Goal: Task Accomplishment & Management: Complete application form

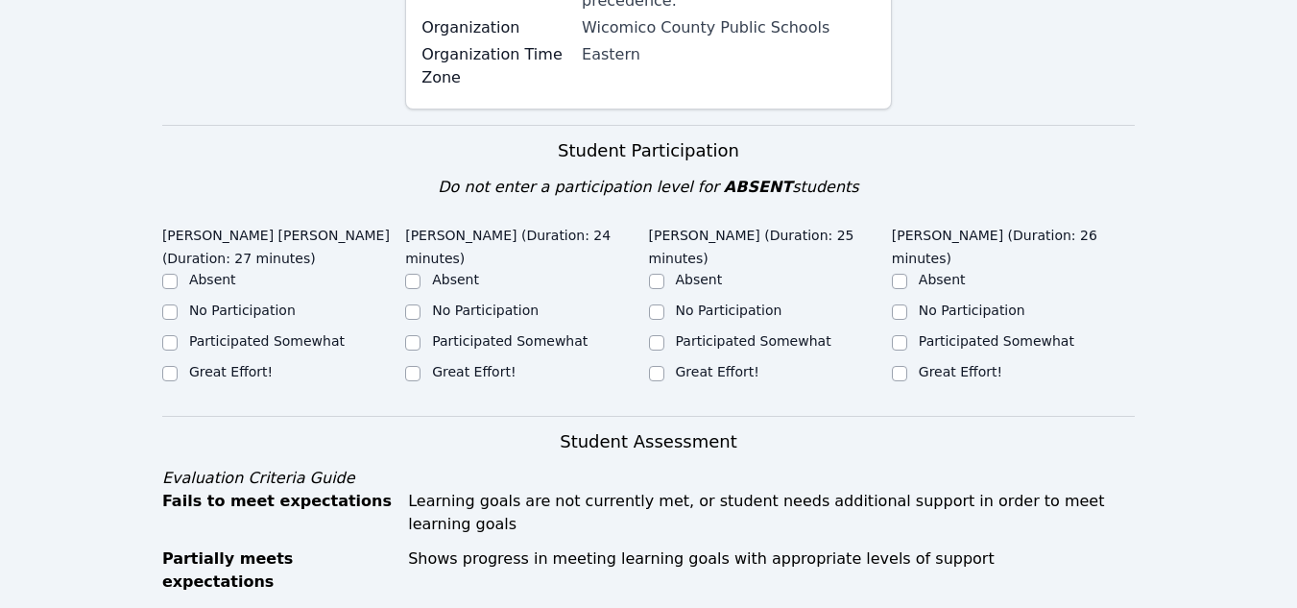
scroll to position [569, 0]
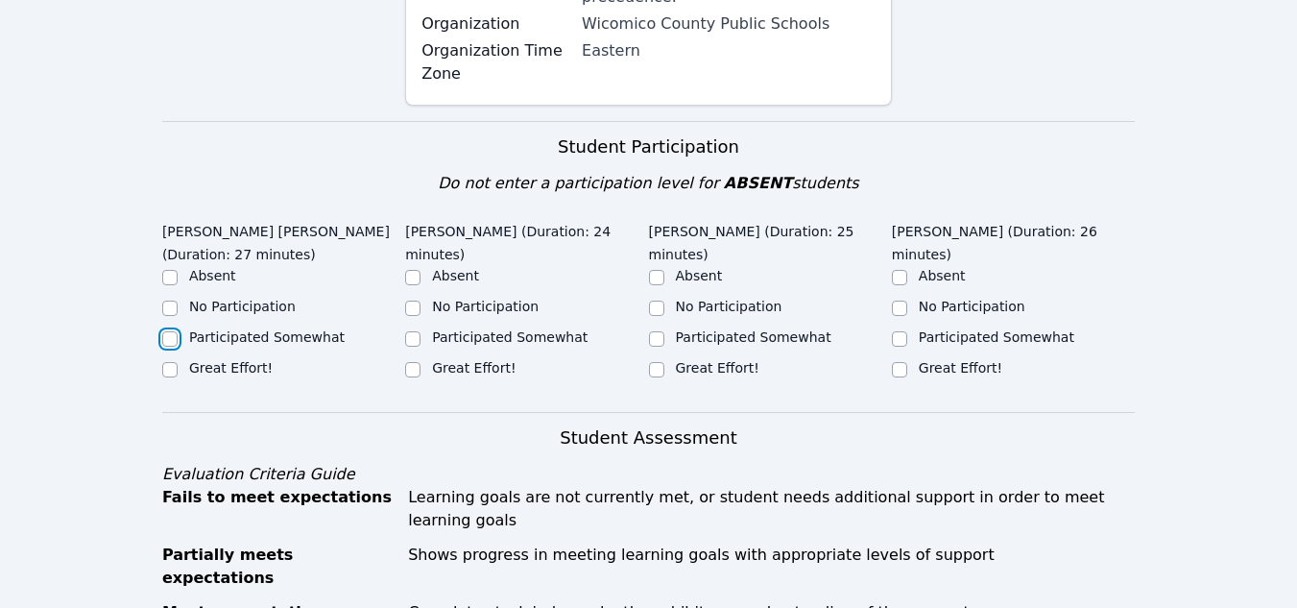
click at [169, 331] on input "Participated Somewhat" at bounding box center [169, 338] width 15 height 15
checkbox input "true"
click at [422, 327] on div "Participated Somewhat" at bounding box center [526, 338] width 243 height 23
click at [413, 331] on input "Participated Somewhat" at bounding box center [412, 338] width 15 height 15
checkbox input "true"
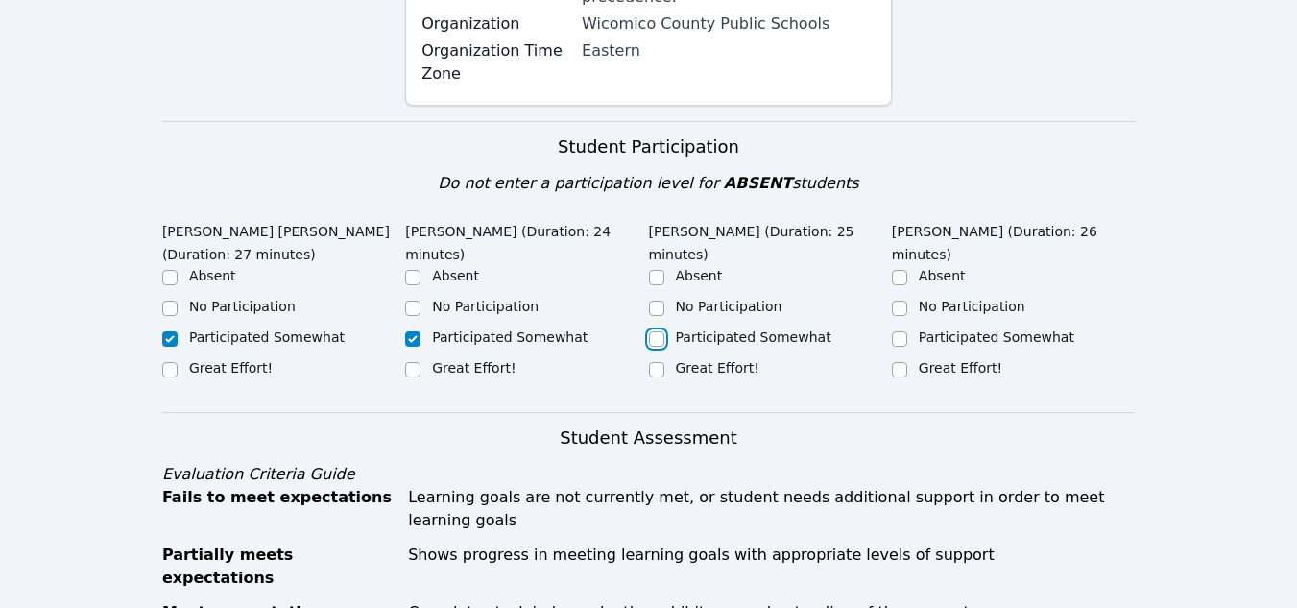
click at [656, 331] on input "Participated Somewhat" at bounding box center [656, 338] width 15 height 15
checkbox input "true"
click at [901, 331] on input "Participated Somewhat" at bounding box center [899, 338] width 15 height 15
checkbox input "true"
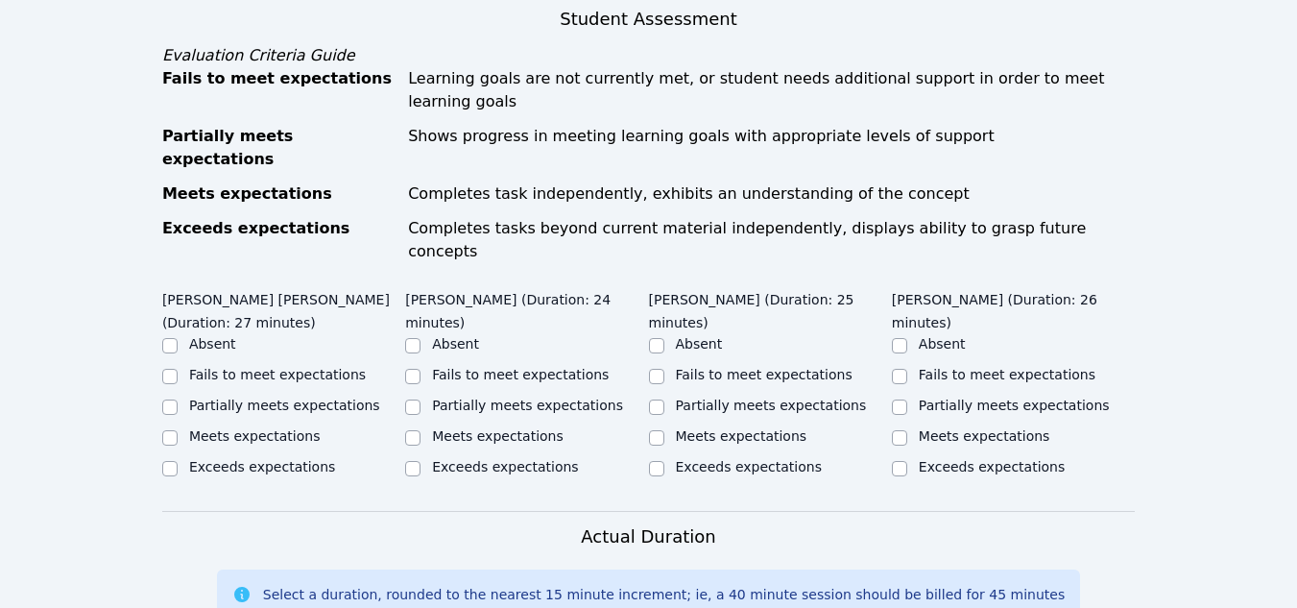
scroll to position [999, 0]
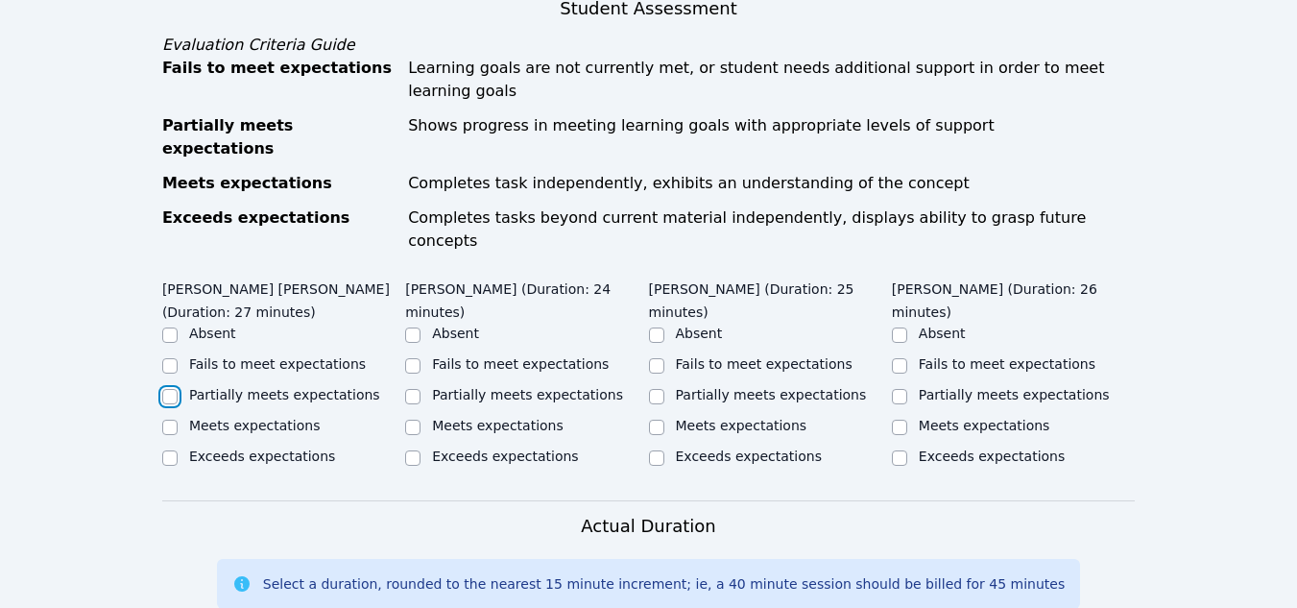
click at [172, 389] on input "Partially meets expectations" at bounding box center [169, 396] width 15 height 15
checkbox input "true"
click at [416, 389] on input "Partially meets expectations" at bounding box center [412, 396] width 15 height 15
checkbox input "true"
click at [661, 389] on input "Partially meets expectations" at bounding box center [656, 396] width 15 height 15
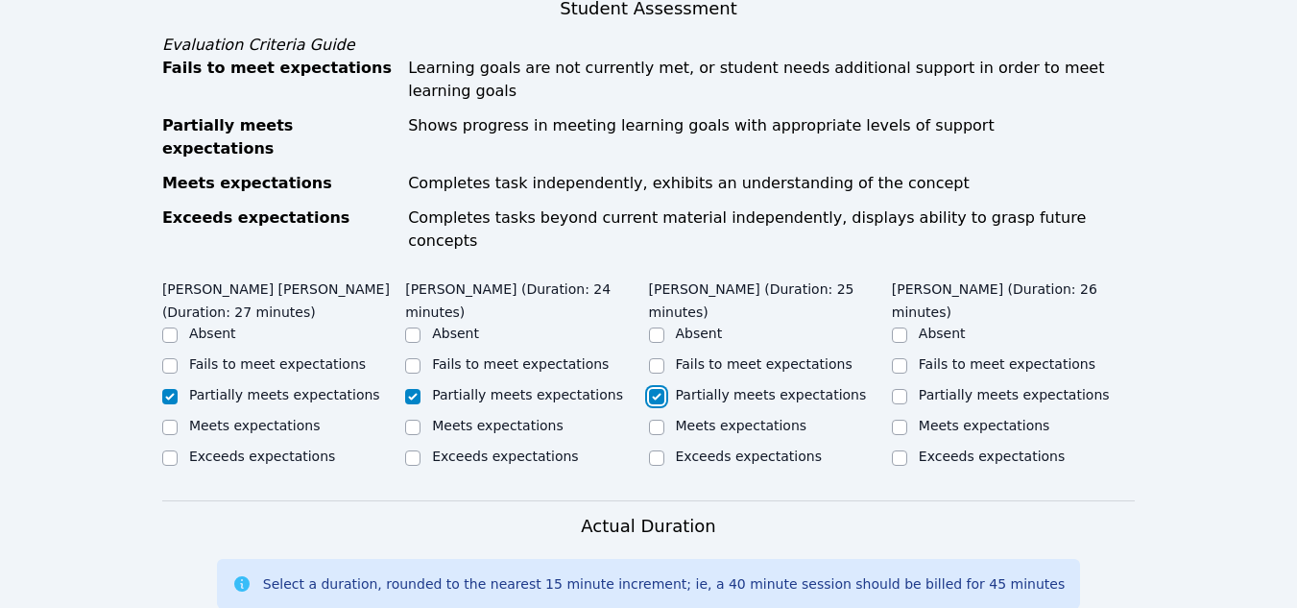
checkbox input "true"
click at [901, 389] on input "Partially meets expectations" at bounding box center [899, 396] width 15 height 15
checkbox input "true"
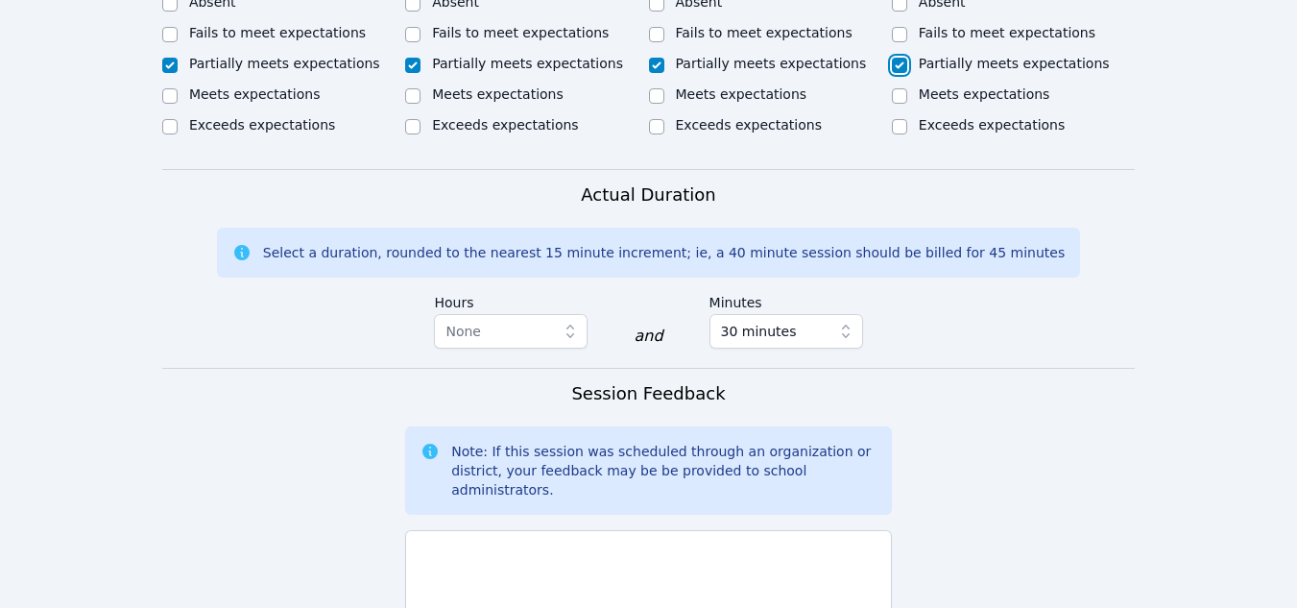
scroll to position [1350, 0]
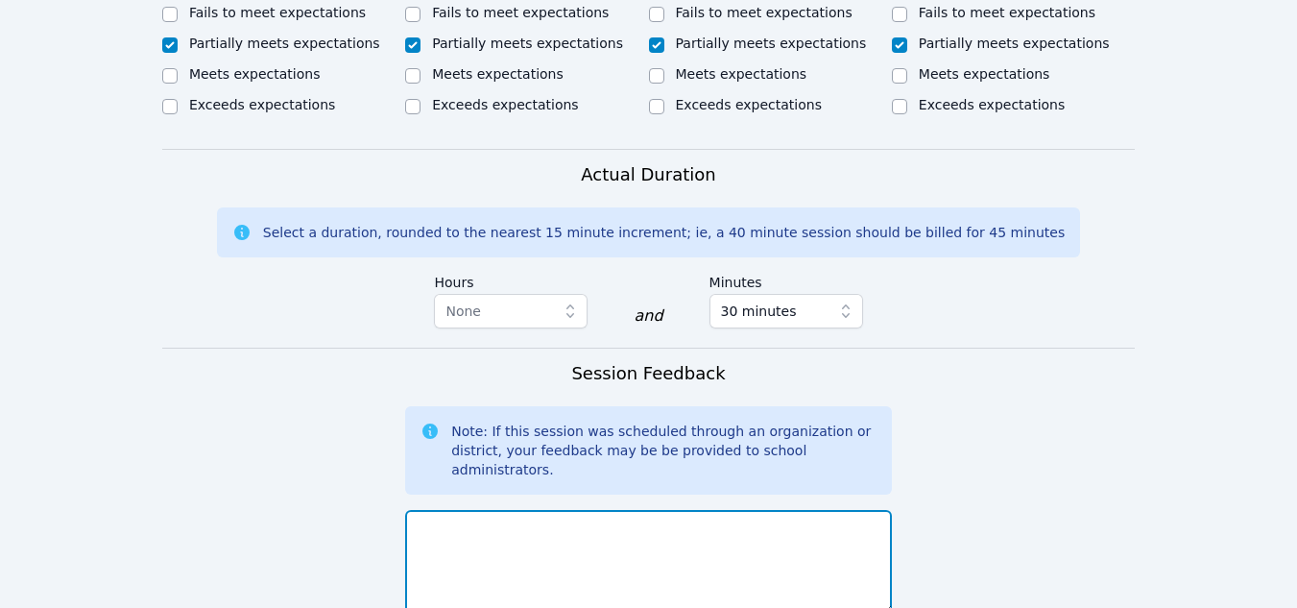
click at [433, 510] on textarea at bounding box center [648, 562] width 487 height 104
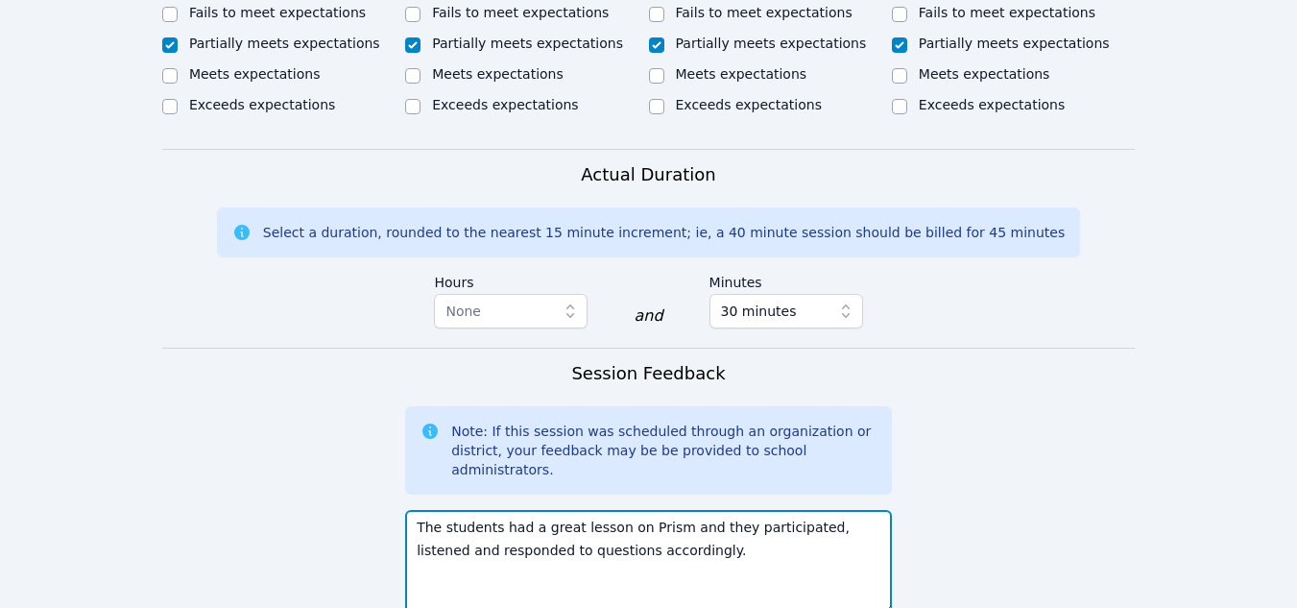
click at [648, 510] on textarea "The students had a great lesson on Prism and they participated, listened and re…" at bounding box center [648, 562] width 487 height 104
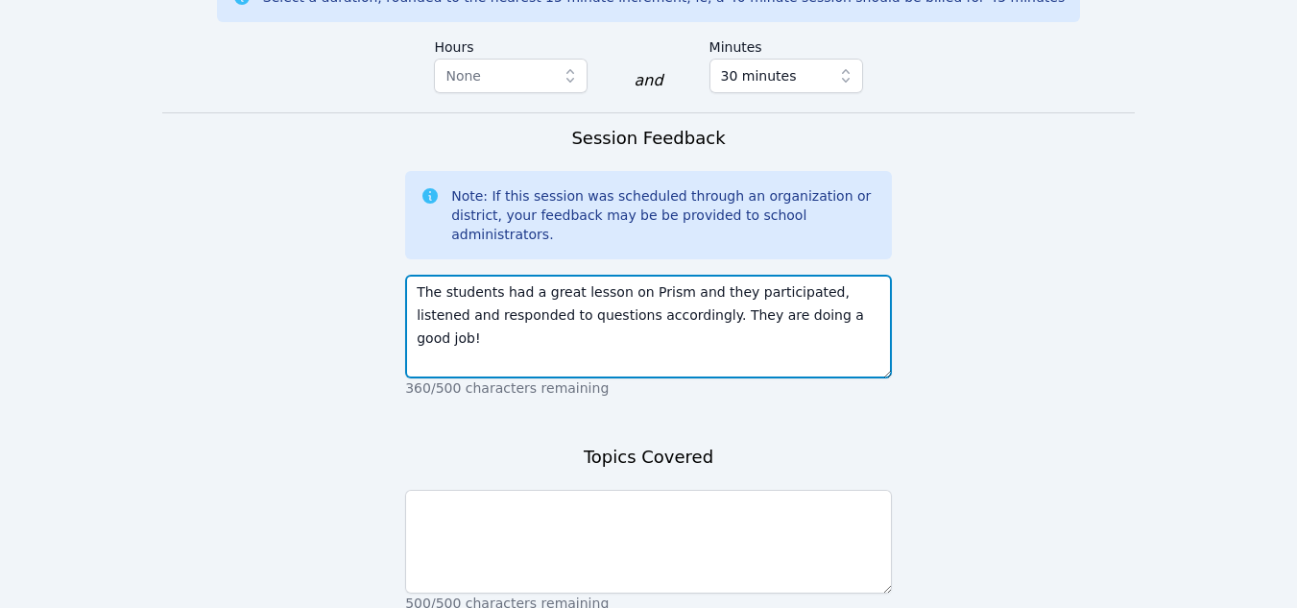
scroll to position [1588, 0]
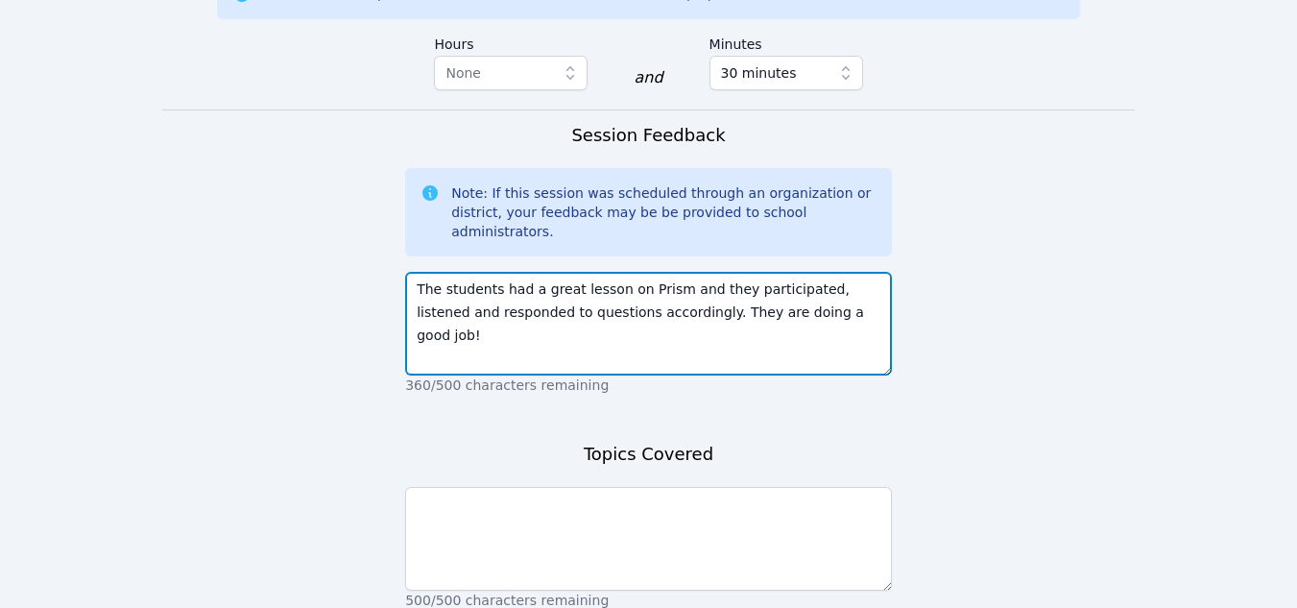
type textarea "The students had a great lesson on Prism and they participated, listened and re…"
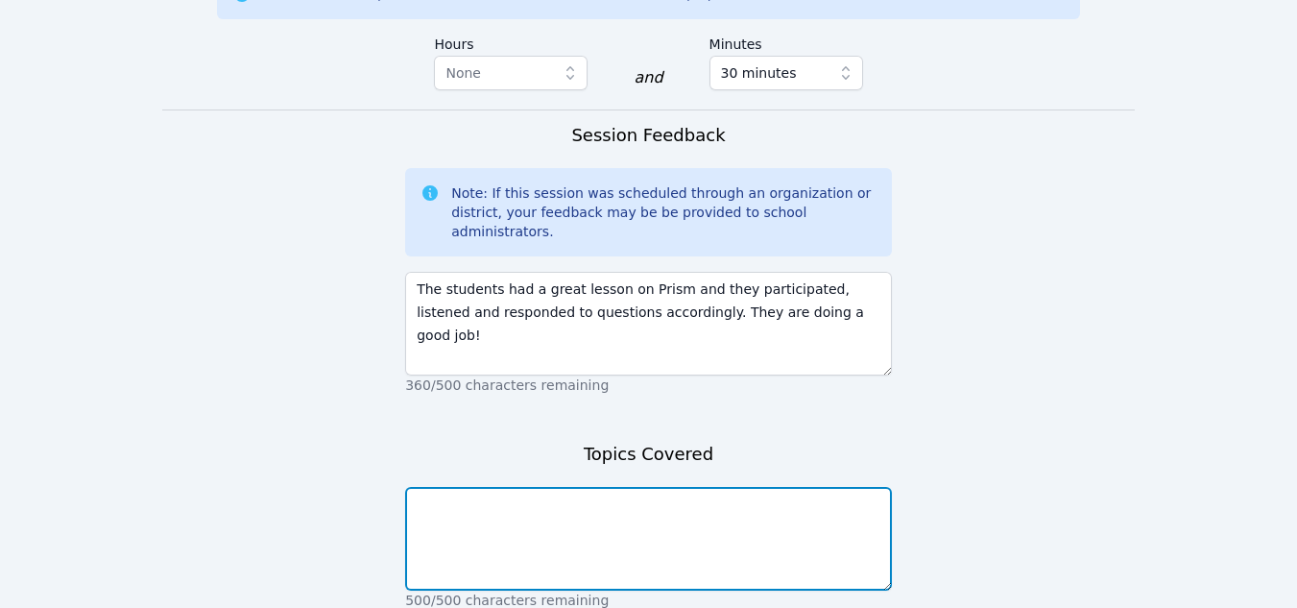
click at [443, 487] on textarea at bounding box center [648, 539] width 487 height 104
click at [540, 487] on textarea "We covered the toppic of prism" at bounding box center [648, 539] width 487 height 104
click at [602, 487] on textarea "We covered the topic of prism" at bounding box center [648, 539] width 487 height 104
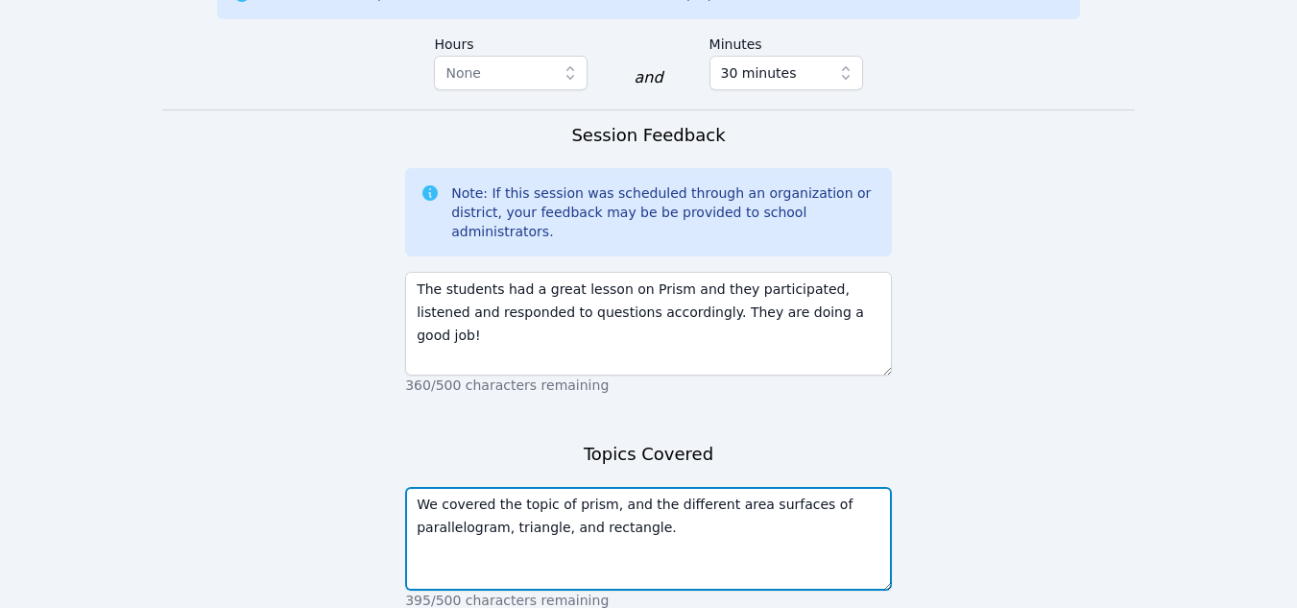
click at [595, 487] on textarea "We covered the topic of prism, and the different area surfaces of parallelogram…" at bounding box center [648, 539] width 487 height 104
click at [658, 487] on textarea "We covered the topic of prism, and the different area surfaces of parallelogram…" at bounding box center [648, 539] width 487 height 104
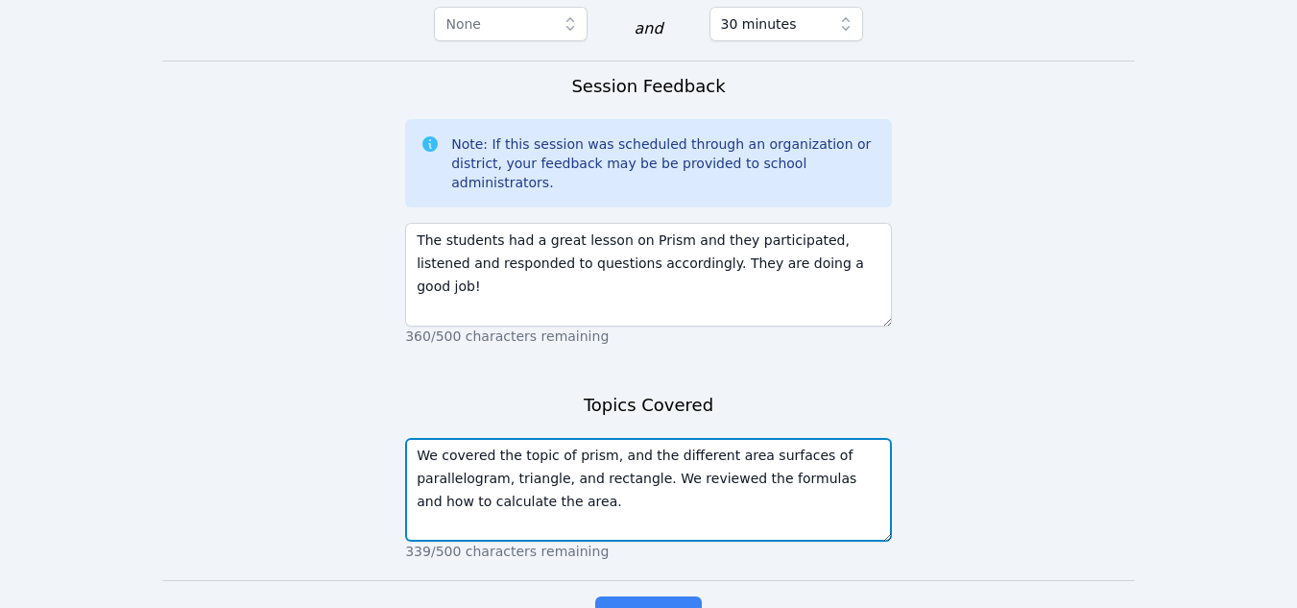
scroll to position [1641, 0]
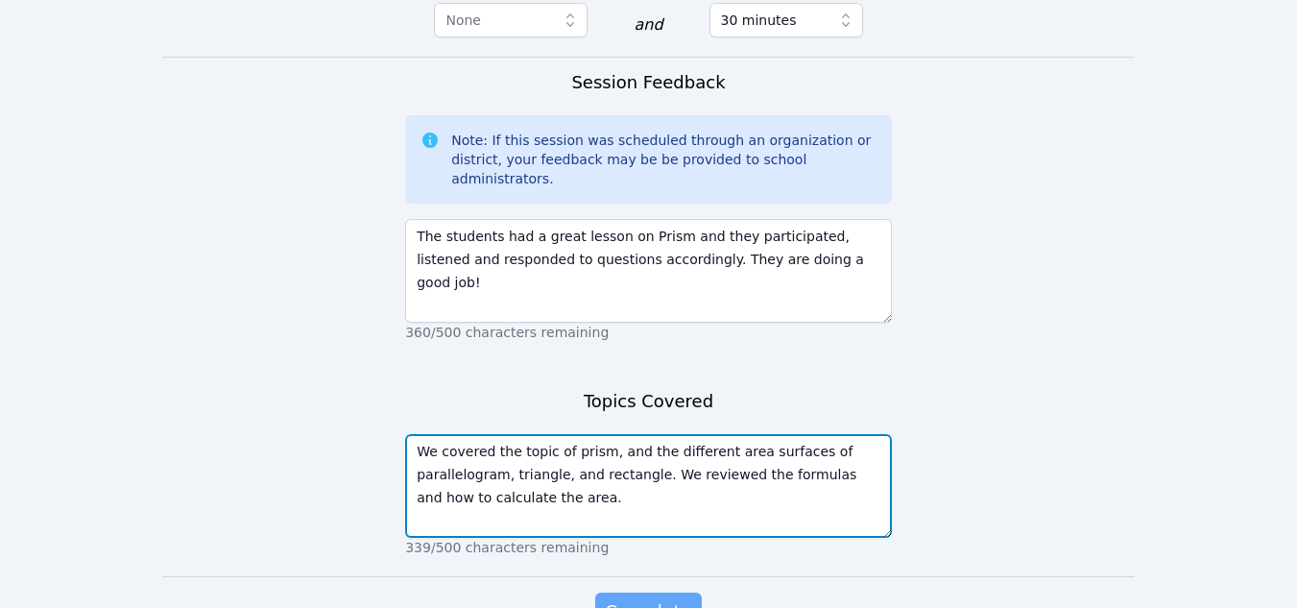
type textarea "We covered the topic of prism, and the different area surfaces of parallelogram…"
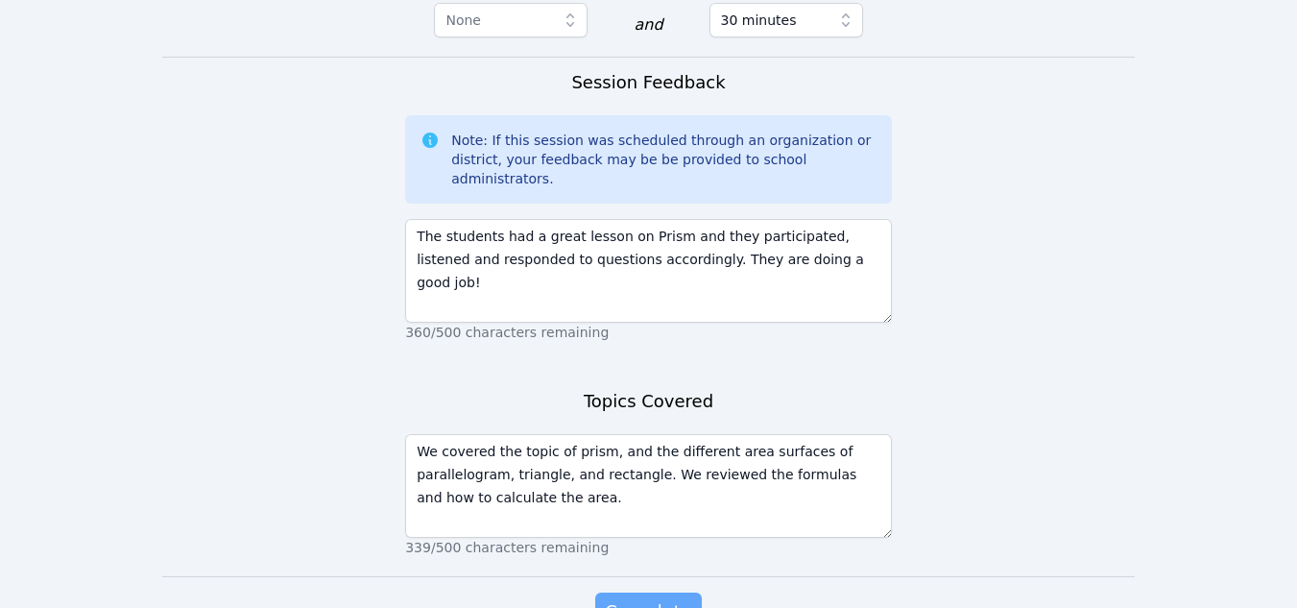
click at [667, 598] on span "Complete" at bounding box center [648, 611] width 86 height 27
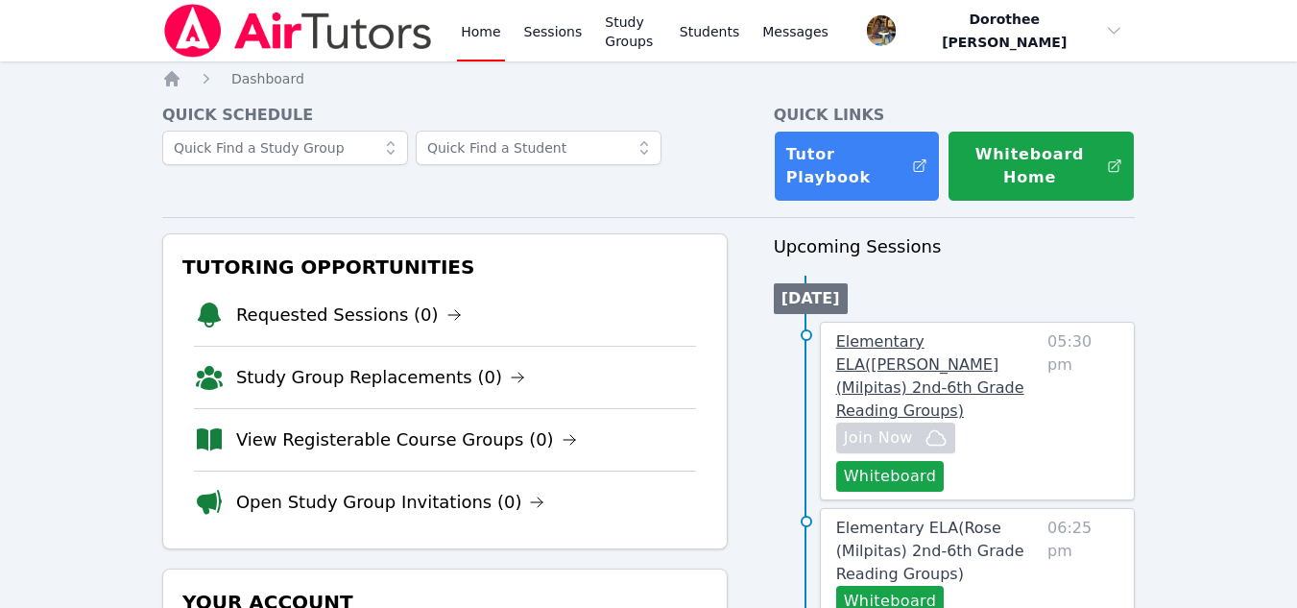
click at [882, 374] on span "Elementary ELA ( [PERSON_NAME] (Milpitas) 2nd-6th Grade Reading Groups )" at bounding box center [930, 375] width 188 height 87
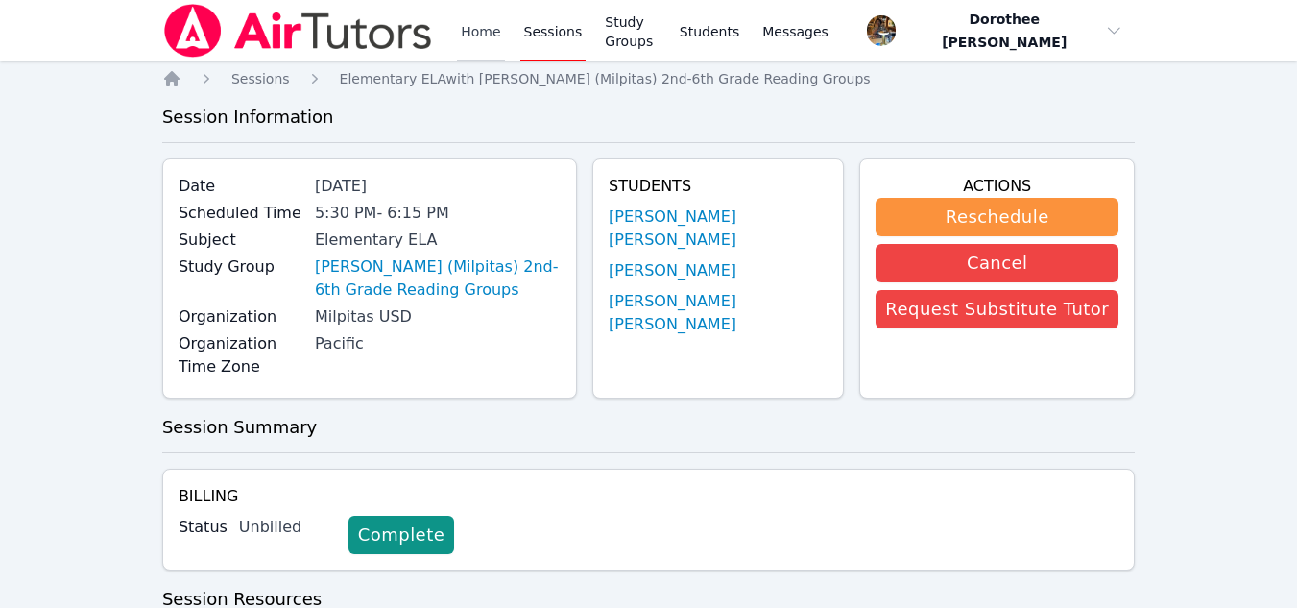
click at [480, 35] on link "Home" at bounding box center [480, 30] width 47 height 61
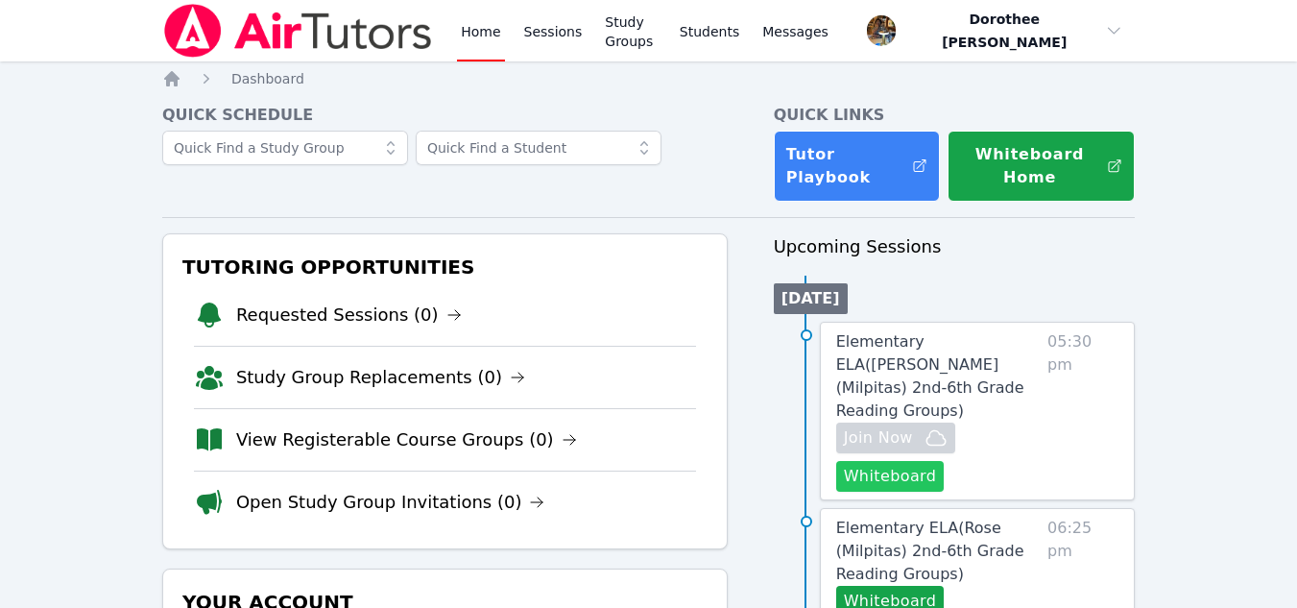
click at [899, 461] on button "Whiteboard" at bounding box center [890, 476] width 109 height 31
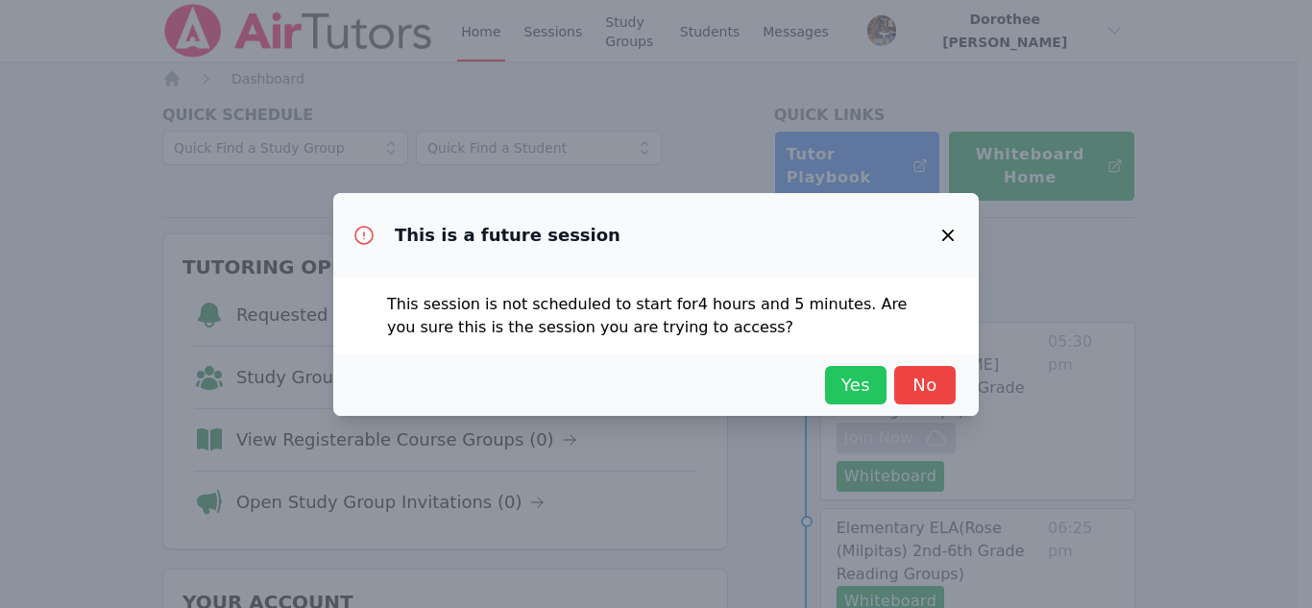
click at [847, 382] on span "Yes" at bounding box center [855, 385] width 42 height 27
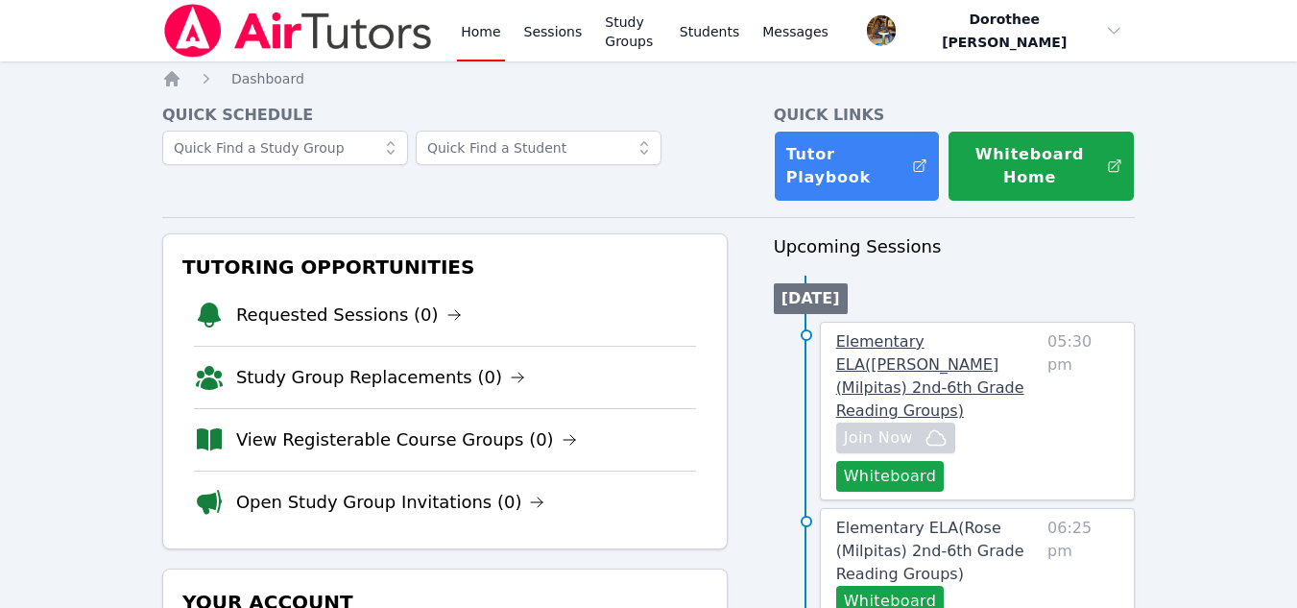
click at [926, 362] on span "Elementary ELA ( [PERSON_NAME] (Milpitas) 2nd-6th Grade Reading Groups )" at bounding box center [930, 375] width 188 height 87
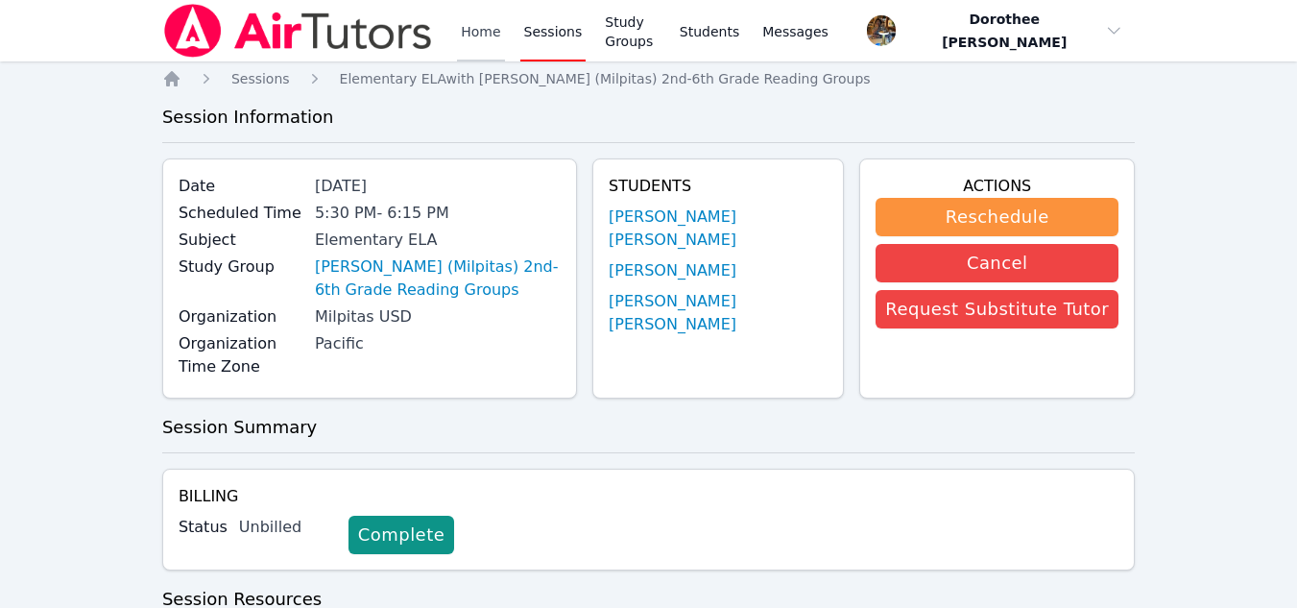
click at [481, 32] on link "Home" at bounding box center [480, 30] width 47 height 61
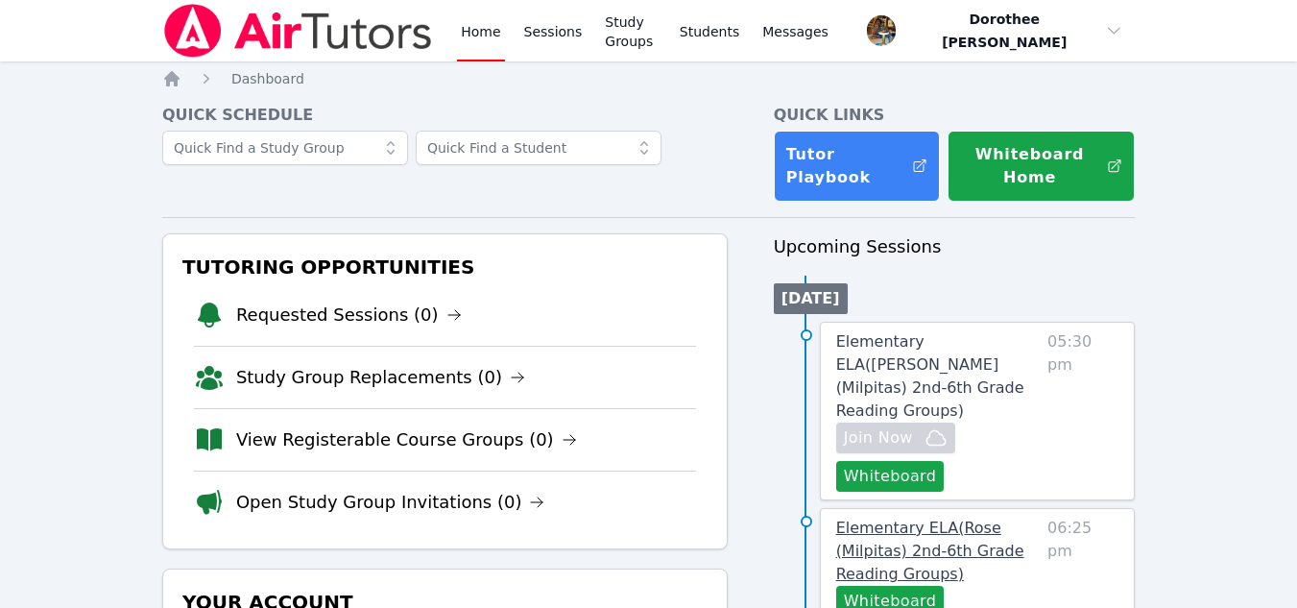
click at [919, 517] on link "Elementary ELA ( Rose (Milpitas) 2nd-6th Grade Reading Groups )" at bounding box center [938, 551] width 204 height 69
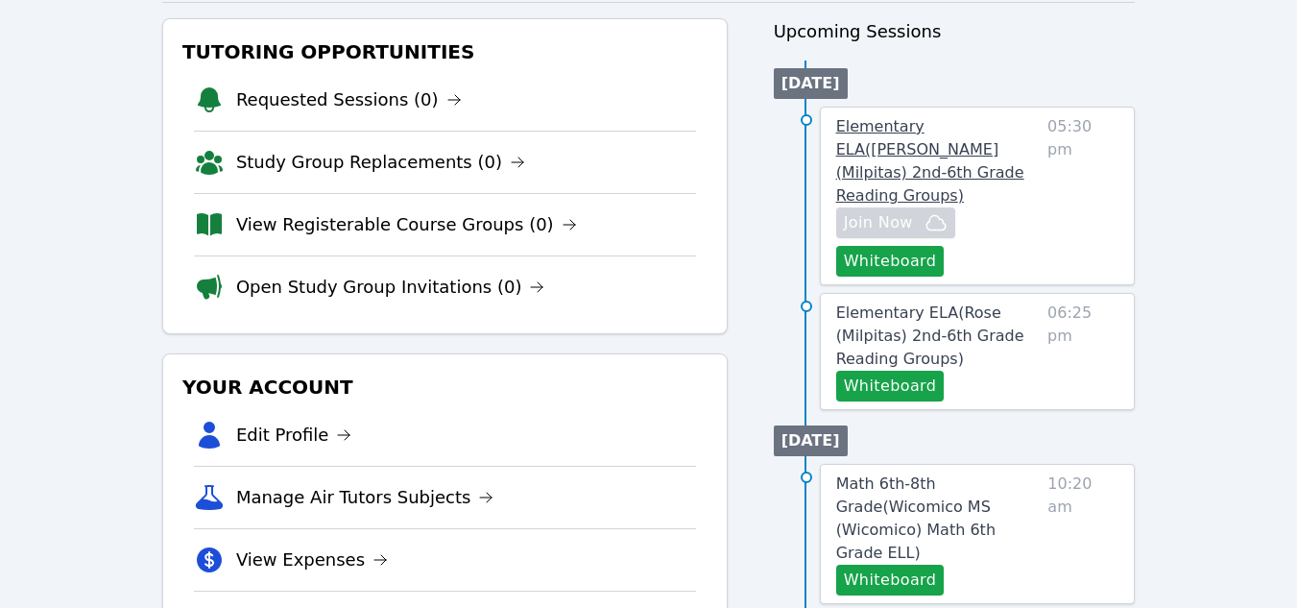
click at [862, 141] on span "Elementary ELA ( [PERSON_NAME] (Milpitas) 2nd-6th Grade Reading Groups )" at bounding box center [930, 160] width 188 height 87
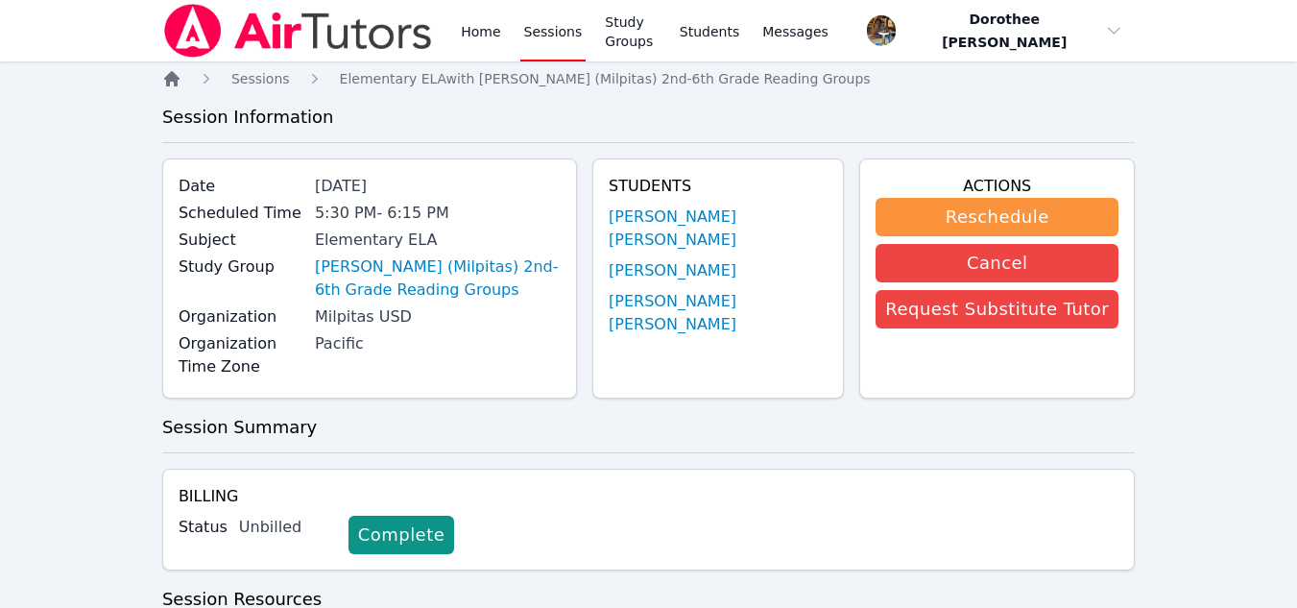
click at [173, 85] on icon "Breadcrumb" at bounding box center [171, 78] width 19 height 19
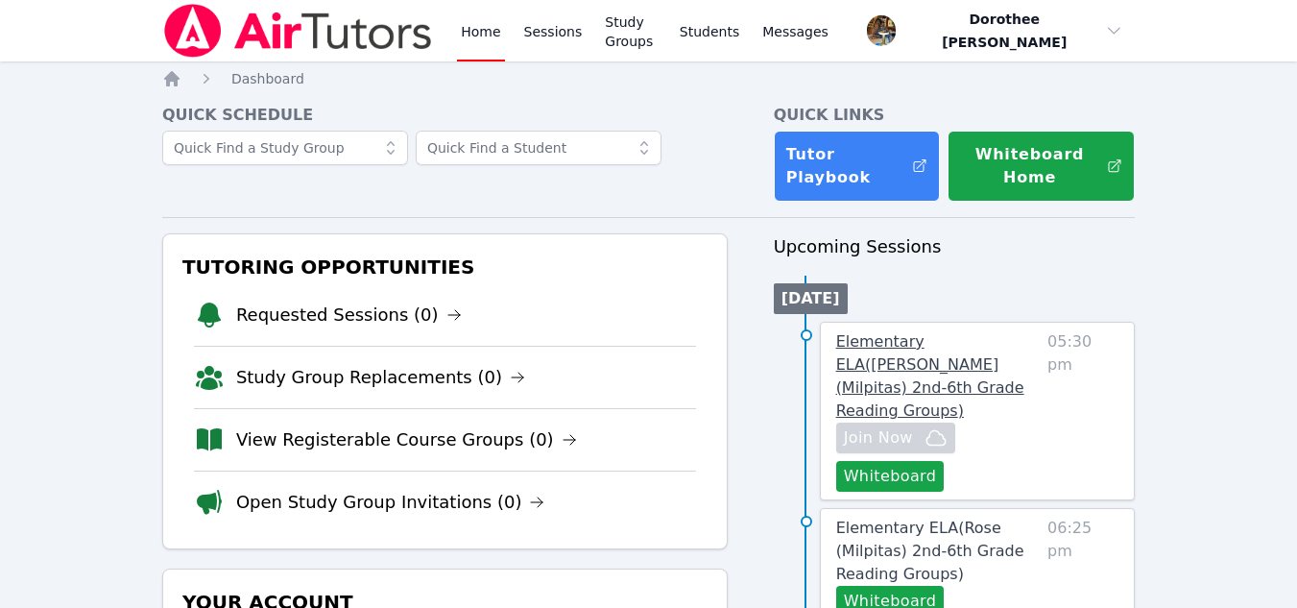
click at [923, 366] on span "Elementary ELA ( [PERSON_NAME] (Milpitas) 2nd-6th Grade Reading Groups )" at bounding box center [930, 375] width 188 height 87
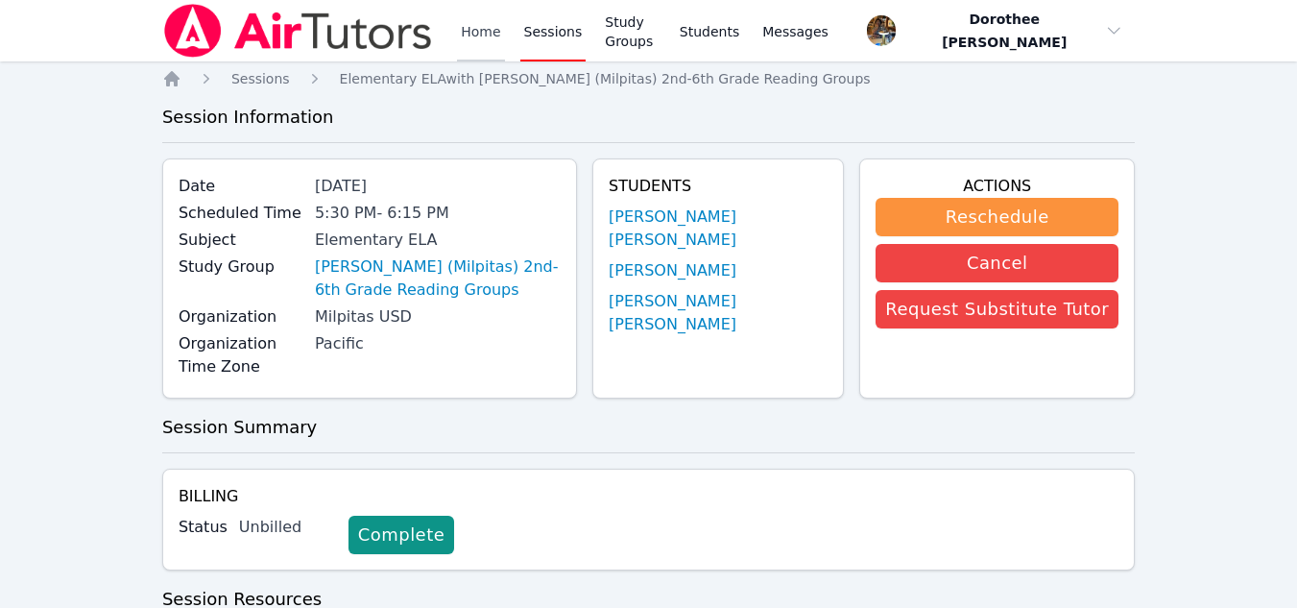
click at [468, 36] on link "Home" at bounding box center [480, 30] width 47 height 61
